Goal: Navigation & Orientation: Find specific page/section

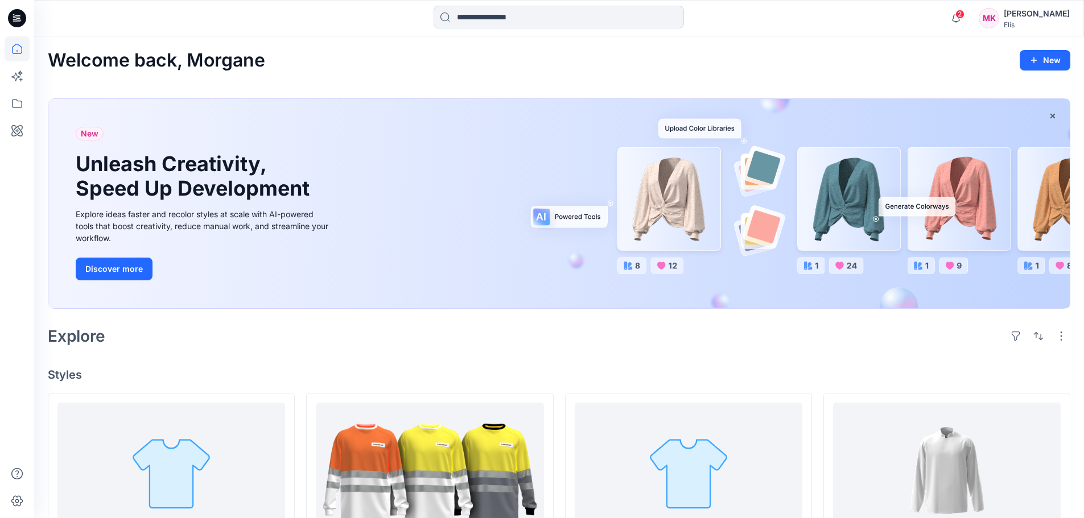
scroll to position [171, 0]
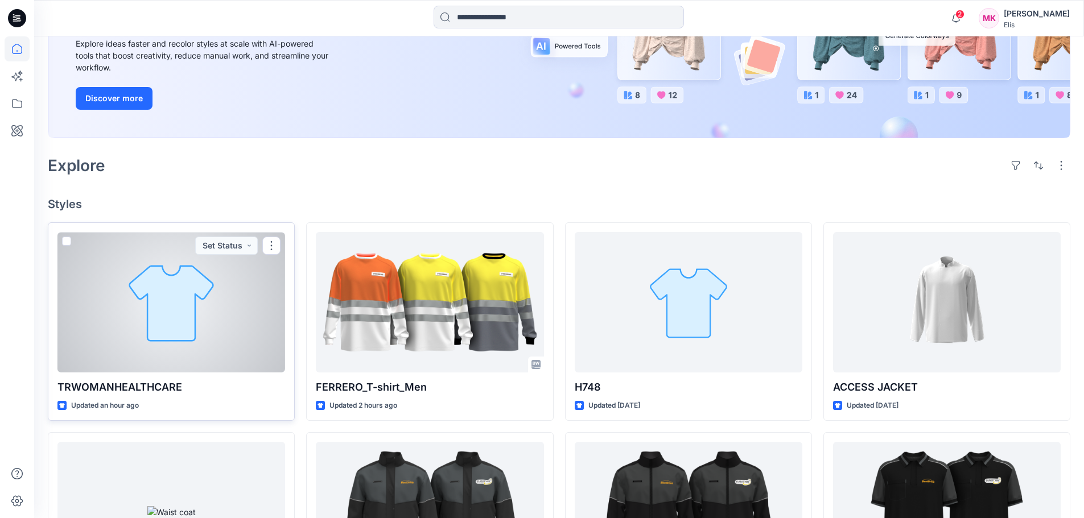
click at [209, 284] on div at bounding box center [171, 302] width 228 height 141
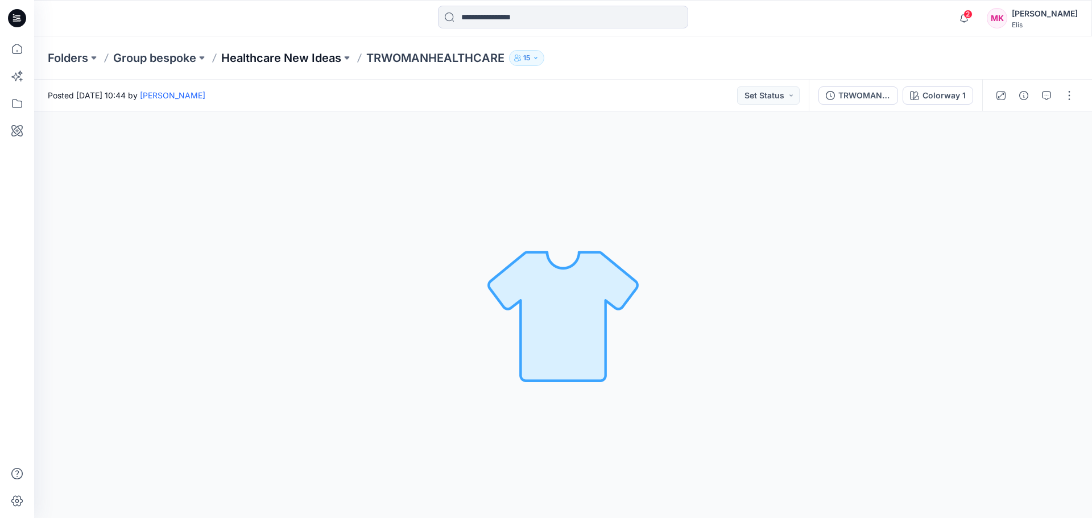
click at [322, 57] on p "Healthcare New Ideas" at bounding box center [281, 58] width 120 height 16
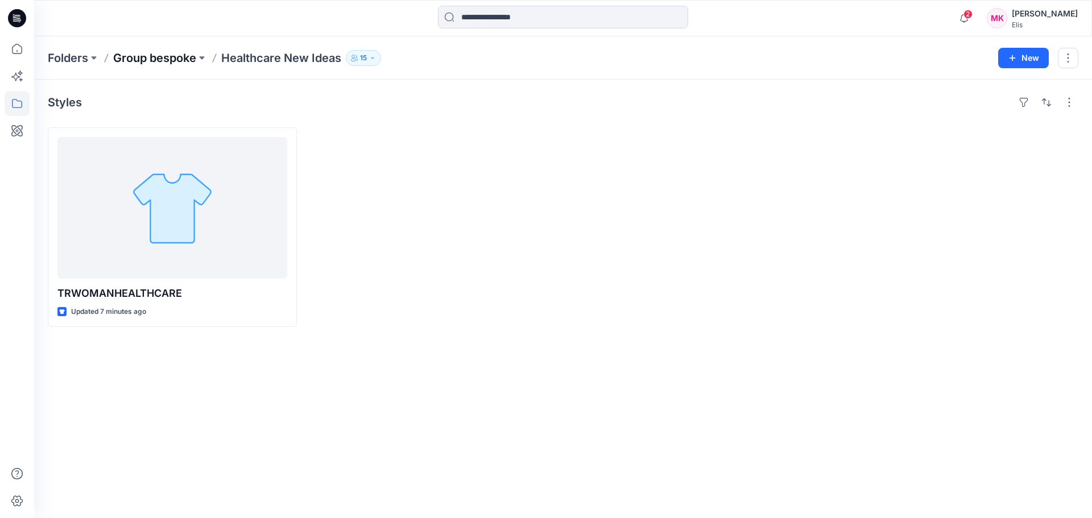
click at [184, 61] on p "Group bespoke" at bounding box center [154, 58] width 83 height 16
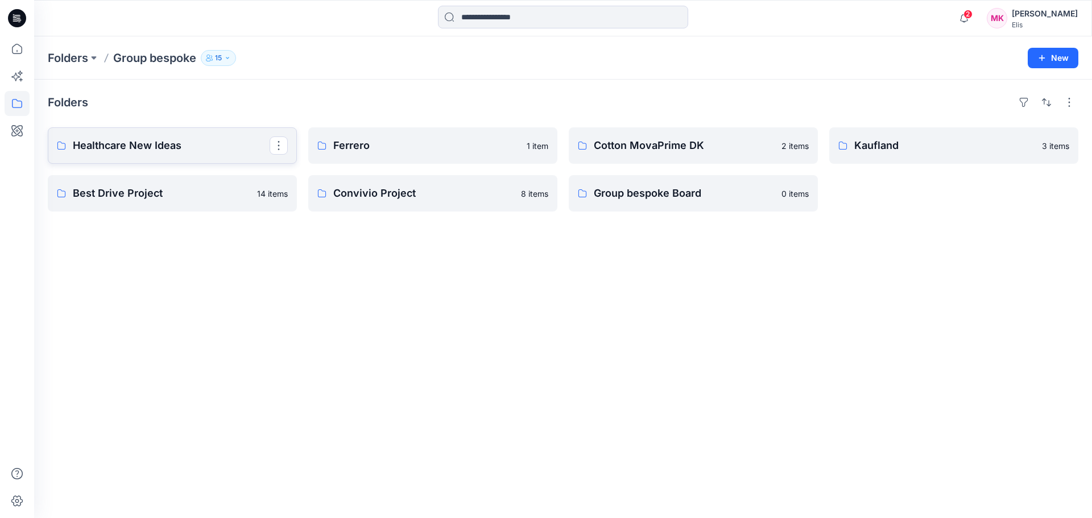
click at [173, 139] on p "Healthcare New Ideas" at bounding box center [171, 146] width 197 height 16
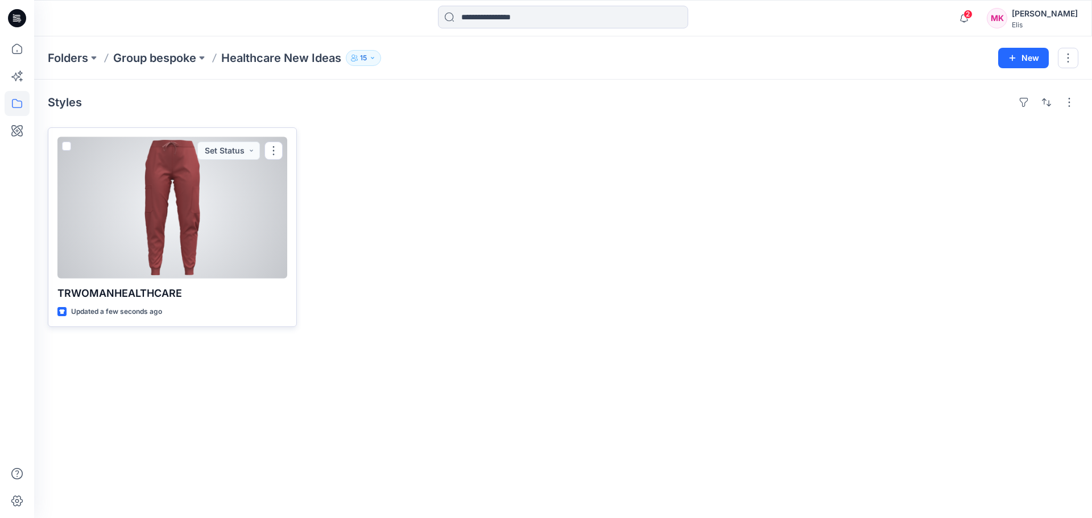
click at [185, 227] on div at bounding box center [172, 208] width 230 height 142
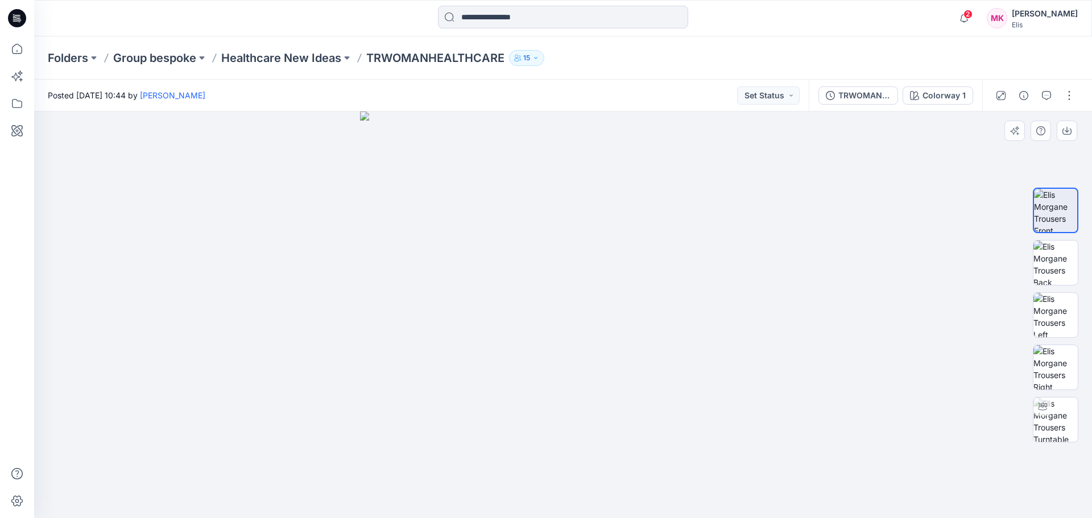
drag, startPoint x: 668, startPoint y: 323, endPoint x: 629, endPoint y: 326, distance: 39.9
click at [629, 326] on img at bounding box center [563, 314] width 407 height 407
drag, startPoint x: 625, startPoint y: 416, endPoint x: 606, endPoint y: 374, distance: 46.1
click at [593, 414] on img at bounding box center [563, 314] width 725 height 410
click at [1043, 410] on icon at bounding box center [1042, 406] width 9 height 7
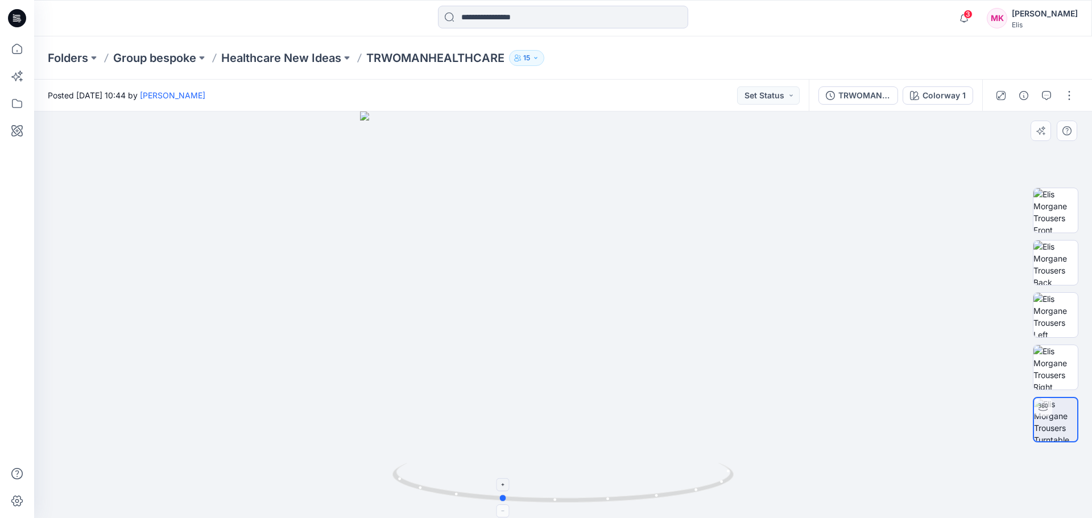
drag, startPoint x: 562, startPoint y: 503, endPoint x: 501, endPoint y: 491, distance: 62.7
click at [501, 491] on icon at bounding box center [564, 484] width 344 height 43
click at [749, 197] on img at bounding box center [564, 79] width 1350 height 878
drag, startPoint x: 503, startPoint y: 499, endPoint x: 478, endPoint y: 499, distance: 25.0
click at [478, 499] on circle at bounding box center [479, 496] width 7 height 7
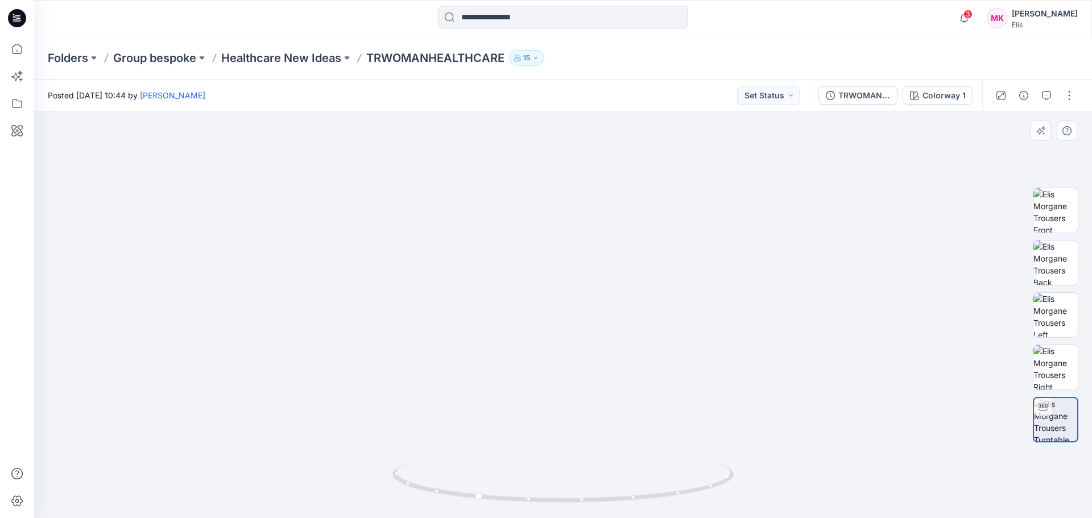
drag, startPoint x: 569, startPoint y: 229, endPoint x: 594, endPoint y: 337, distance: 111.5
click at [594, 337] on img at bounding box center [589, 134] width 1350 height 770
drag, startPoint x: 660, startPoint y: 337, endPoint x: 625, endPoint y: 432, distance: 101.3
click at [625, 432] on img at bounding box center [553, 179] width 1350 height 677
drag, startPoint x: 576, startPoint y: 228, endPoint x: 720, endPoint y: 390, distance: 216.4
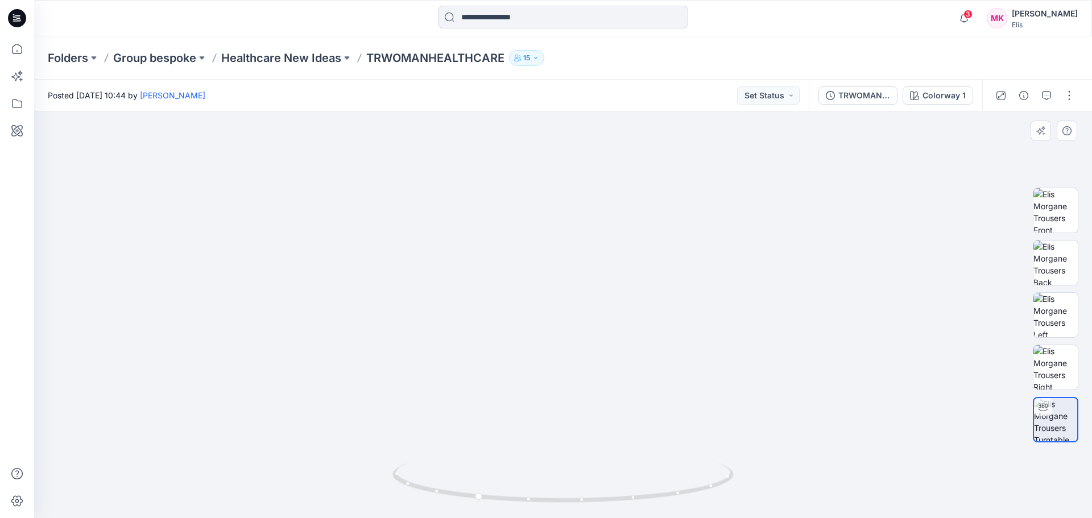
click at [635, 427] on img at bounding box center [611, 281] width 1350 height 474
drag, startPoint x: 480, startPoint y: 499, endPoint x: 415, endPoint y: 494, distance: 65.0
click at [415, 494] on icon at bounding box center [564, 484] width 344 height 43
click at [319, 57] on p "Healthcare New Ideas" at bounding box center [281, 58] width 120 height 16
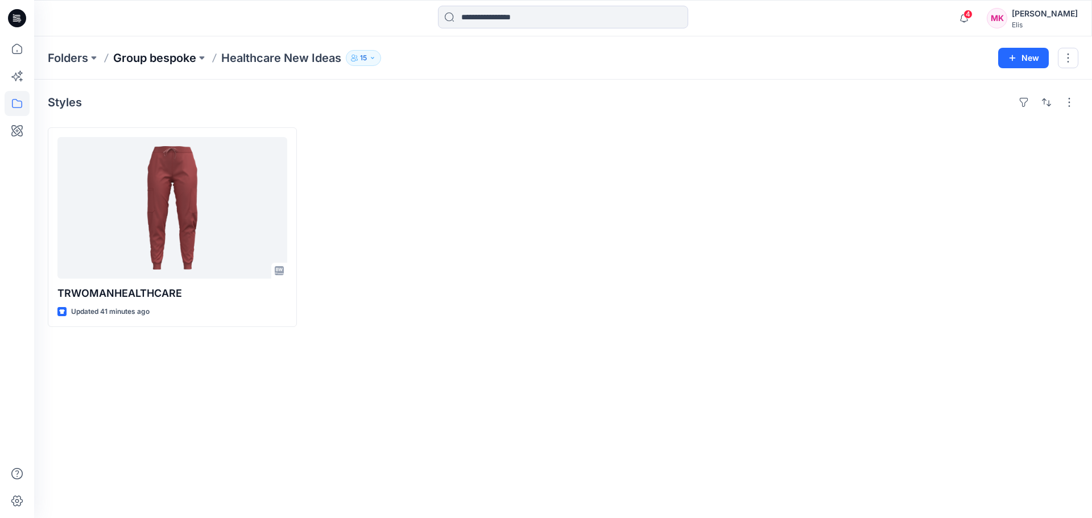
click at [152, 56] on p "Group bespoke" at bounding box center [154, 58] width 83 height 16
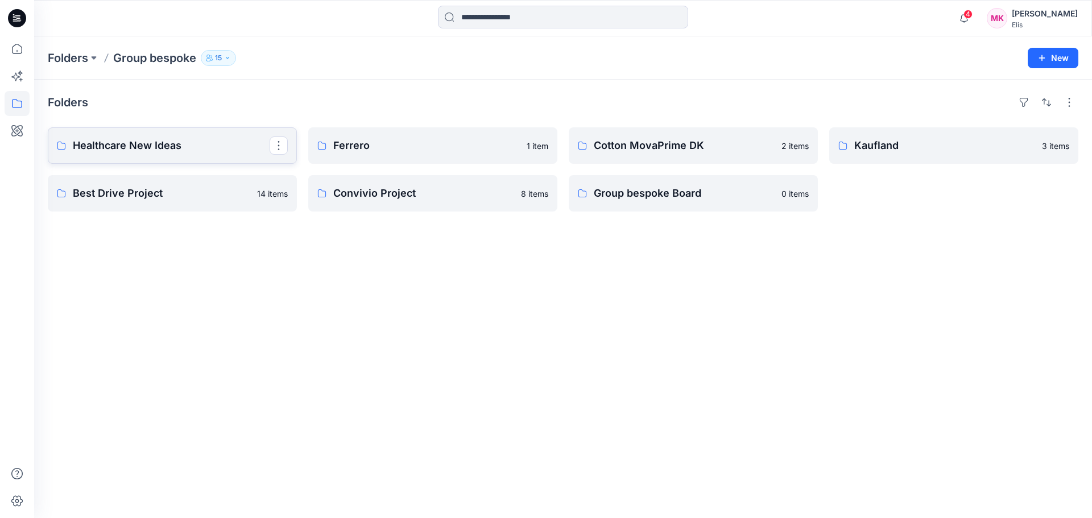
click at [172, 136] on link "Healthcare New Ideas" at bounding box center [172, 145] width 249 height 36
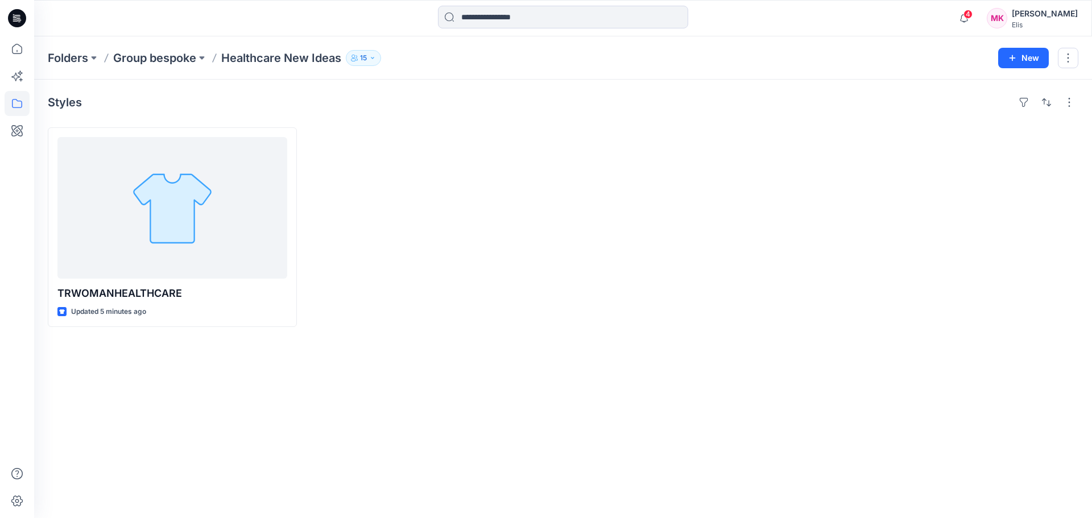
click at [170, 55] on p "Group bespoke" at bounding box center [154, 58] width 83 height 16
